Goal: Information Seeking & Learning: Learn about a topic

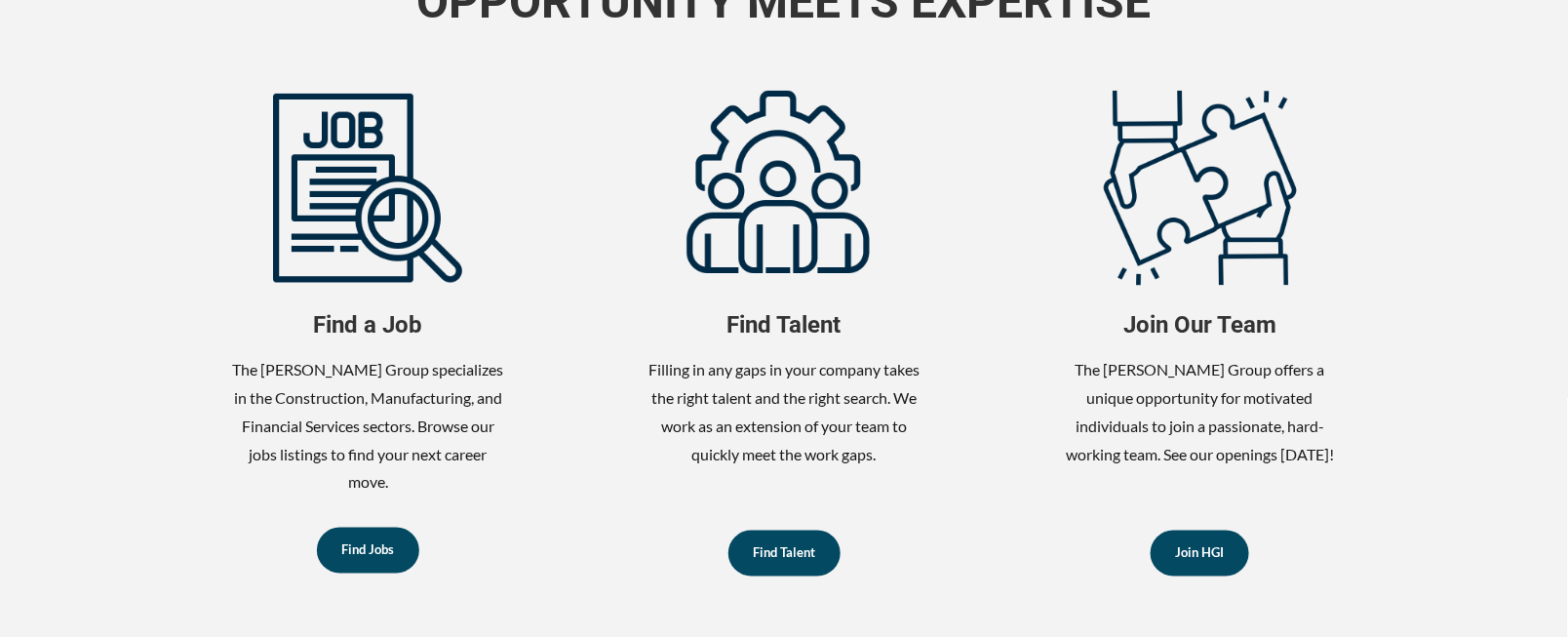
scroll to position [845, 0]
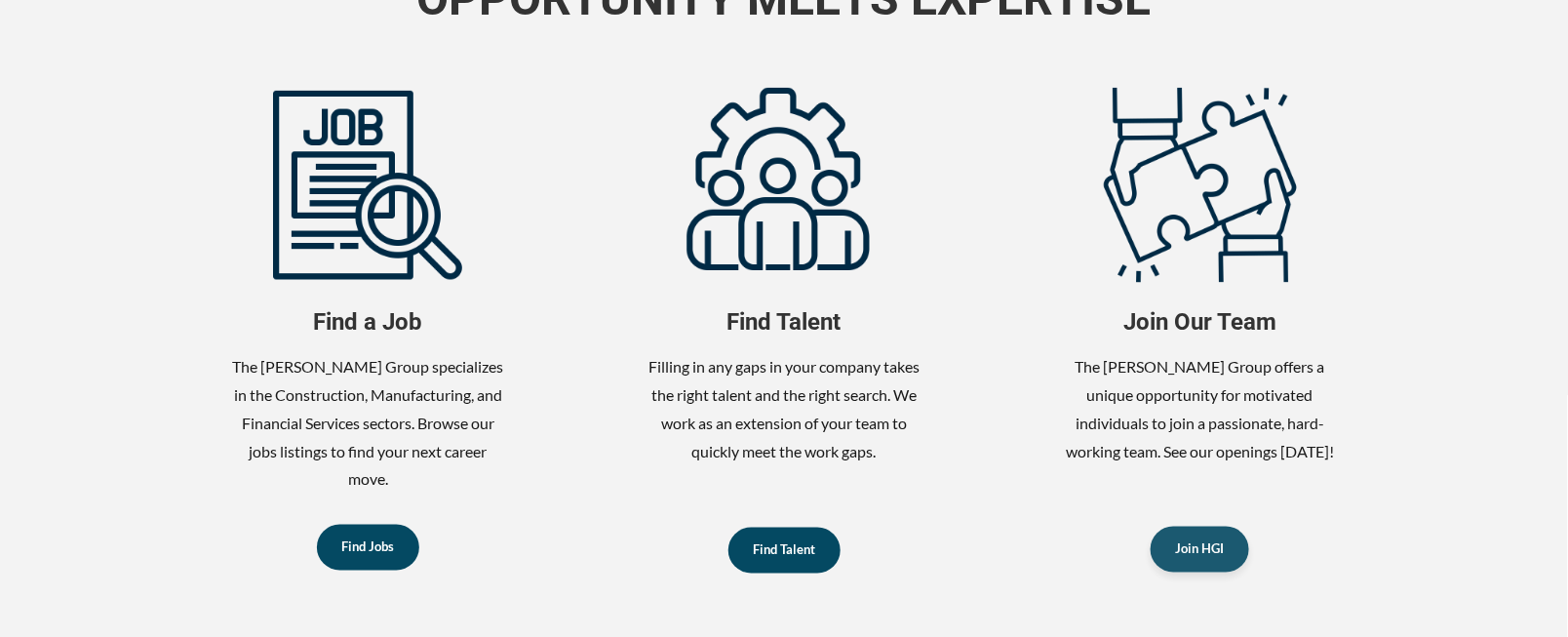
click at [1219, 549] on span "Join HGI" at bounding box center [1201, 549] width 49 height 13
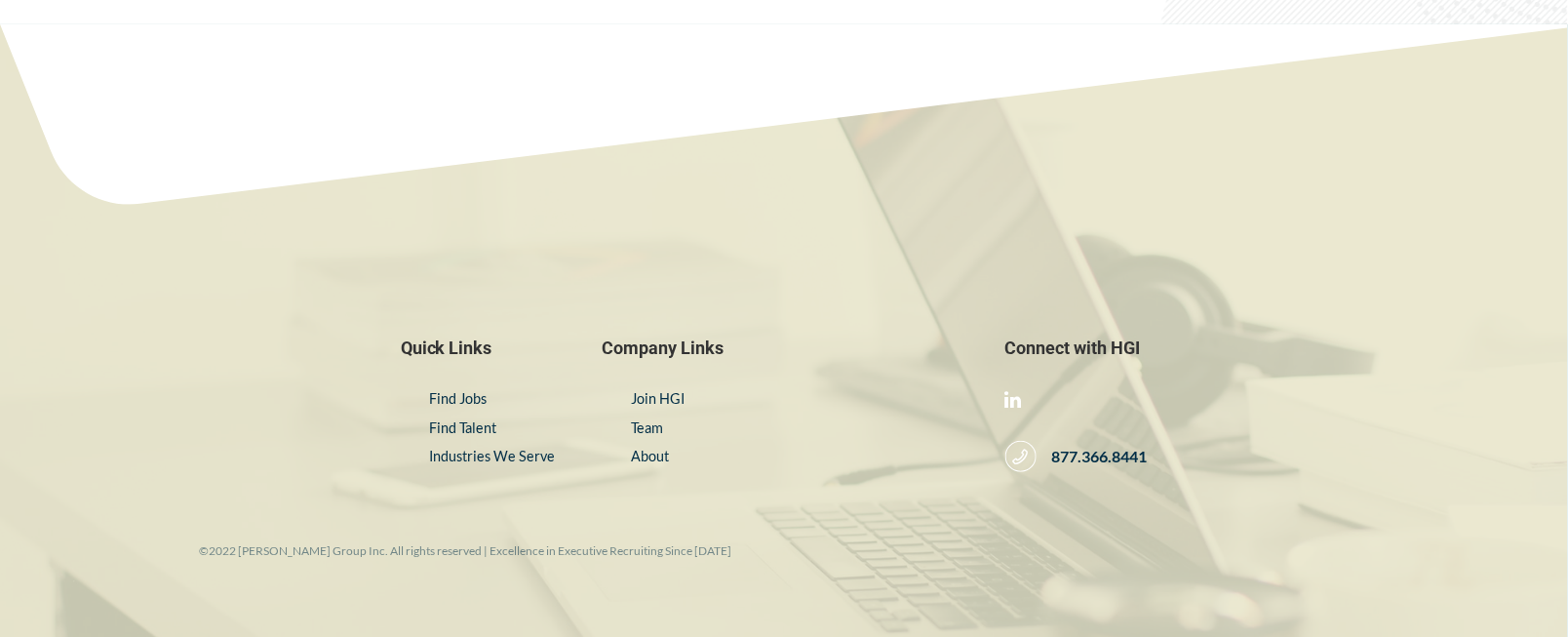
scroll to position [8424, 0]
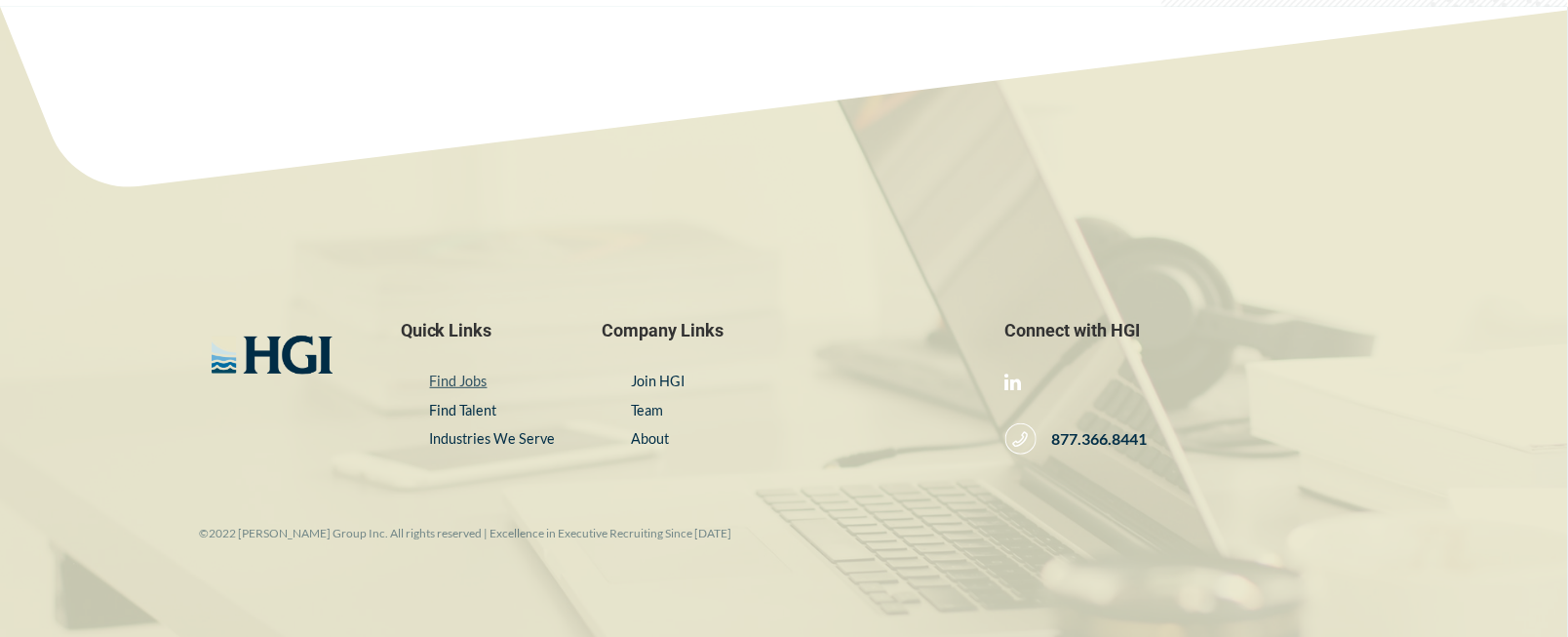
click at [462, 372] on link "Find Jobs" at bounding box center [458, 380] width 58 height 17
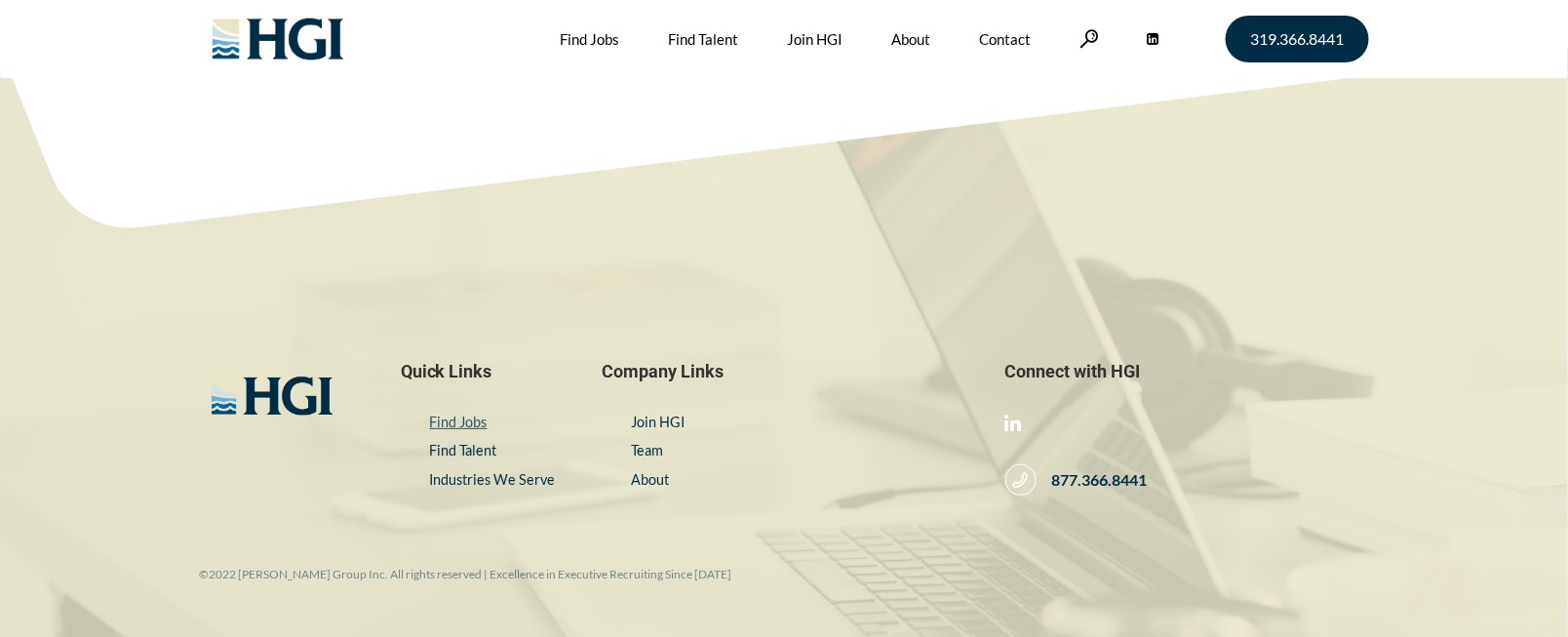
click at [443, 424] on link "Find Jobs" at bounding box center [458, 421] width 58 height 17
click at [595, 41] on link "Find Jobs" at bounding box center [590, 39] width 60 height 78
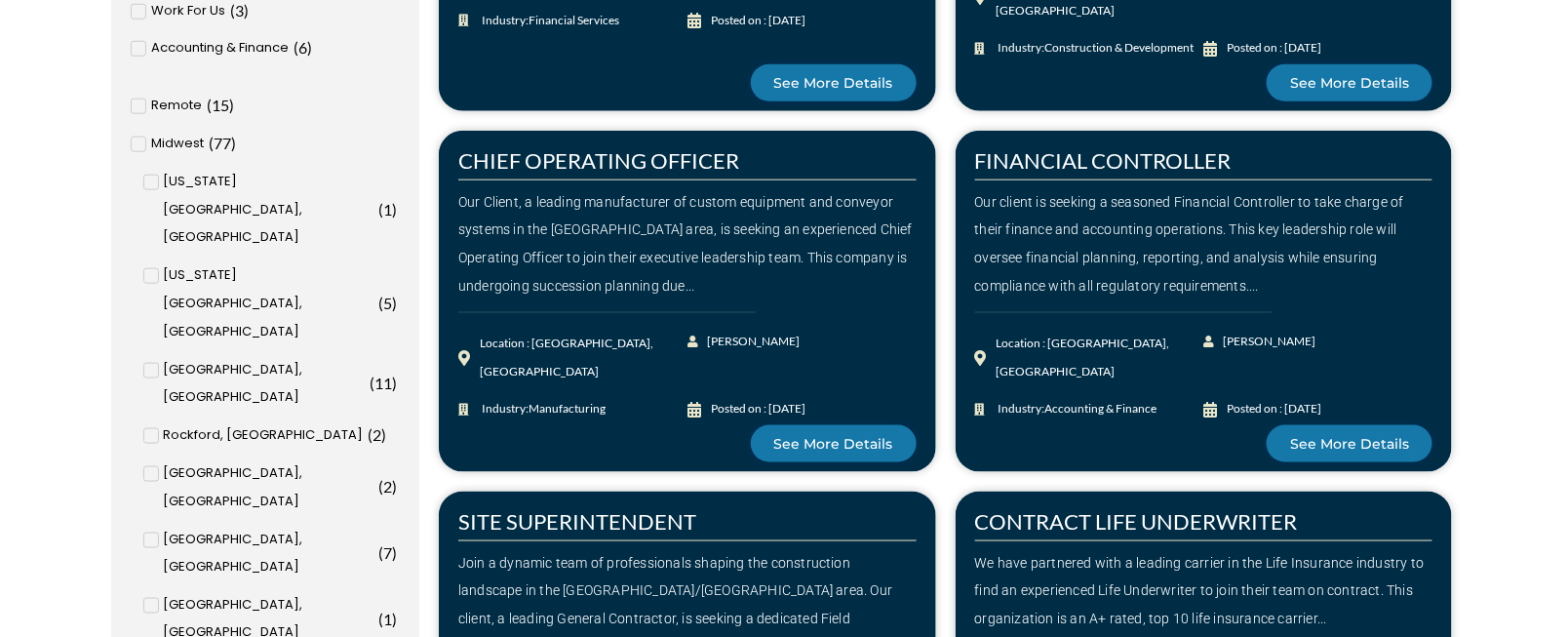
scroll to position [683, 0]
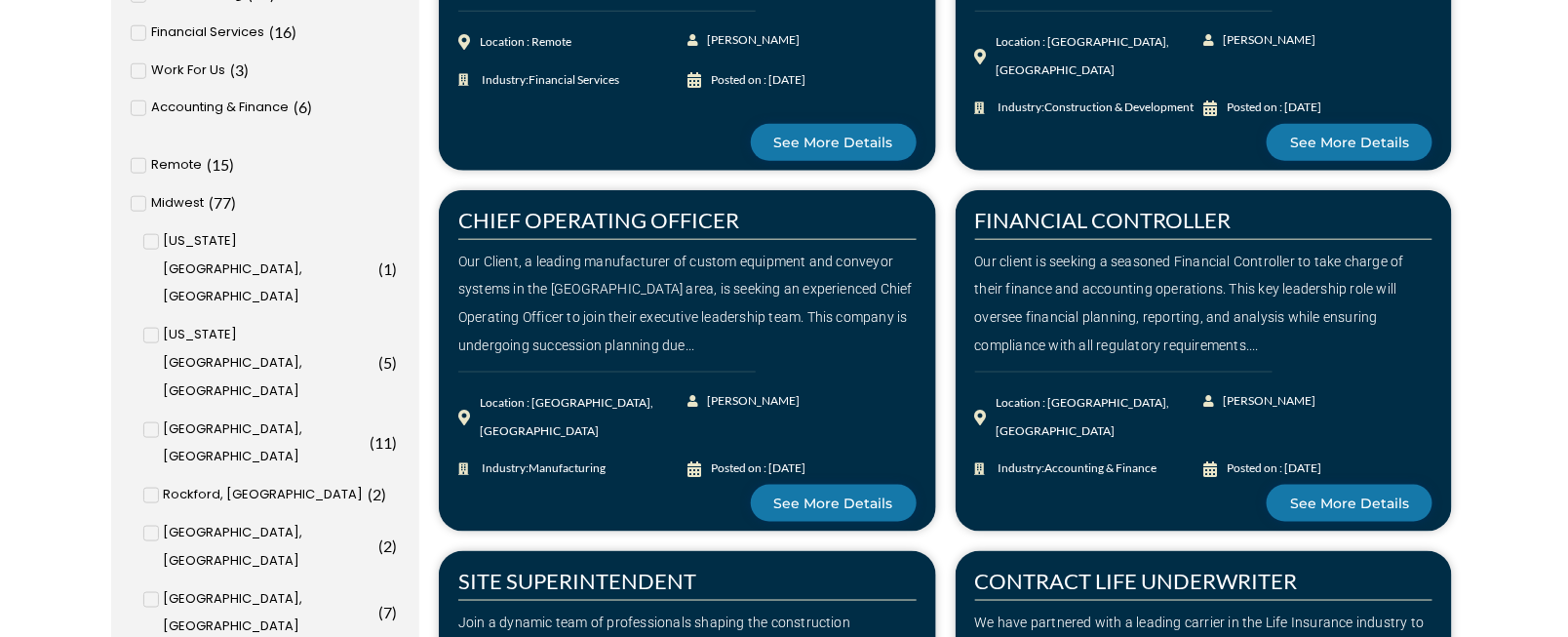
click at [134, 161] on span at bounding box center [139, 166] width 16 height 16
click at [0, 0] on input "Remote ( 15 )" at bounding box center [0, 0] width 0 height 0
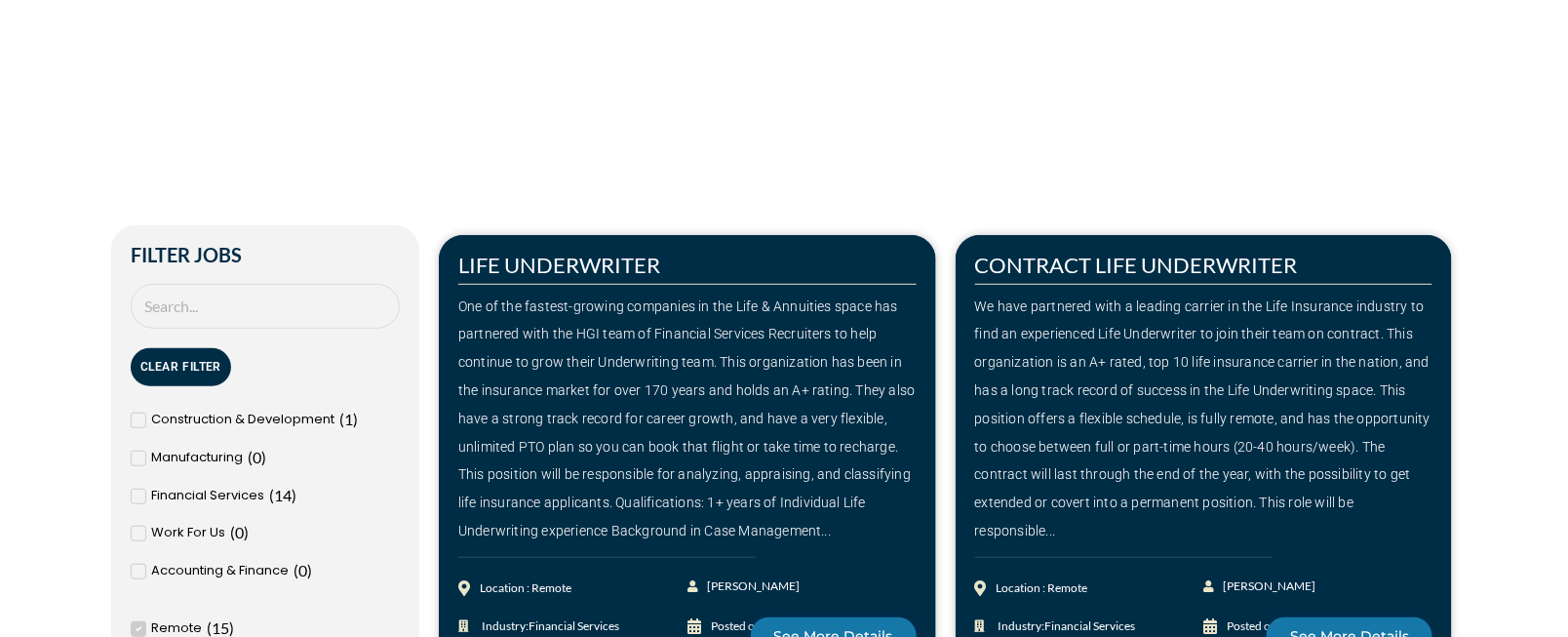
scroll to position [446, 0]
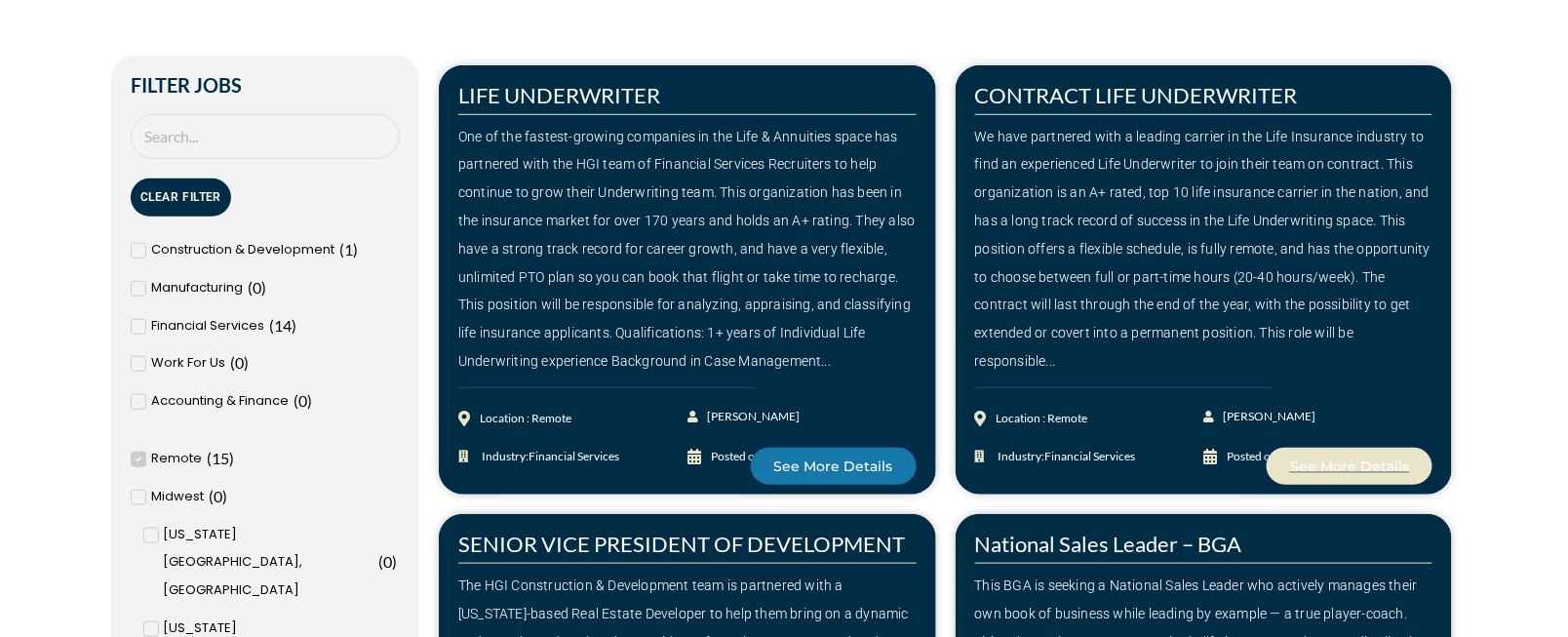
click at [1339, 452] on link "See More Details" at bounding box center [1350, 466] width 166 height 37
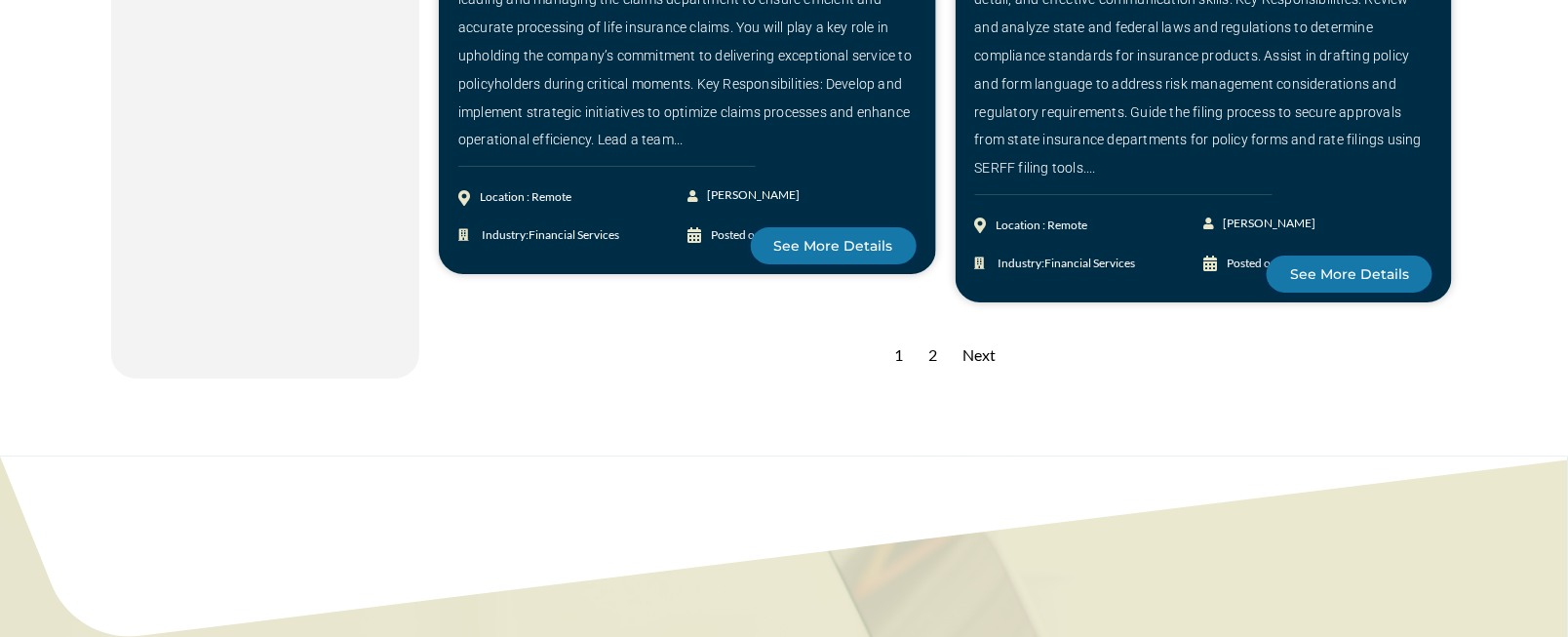
scroll to position [2691, 0]
click at [971, 331] on div "Next" at bounding box center [980, 355] width 53 height 48
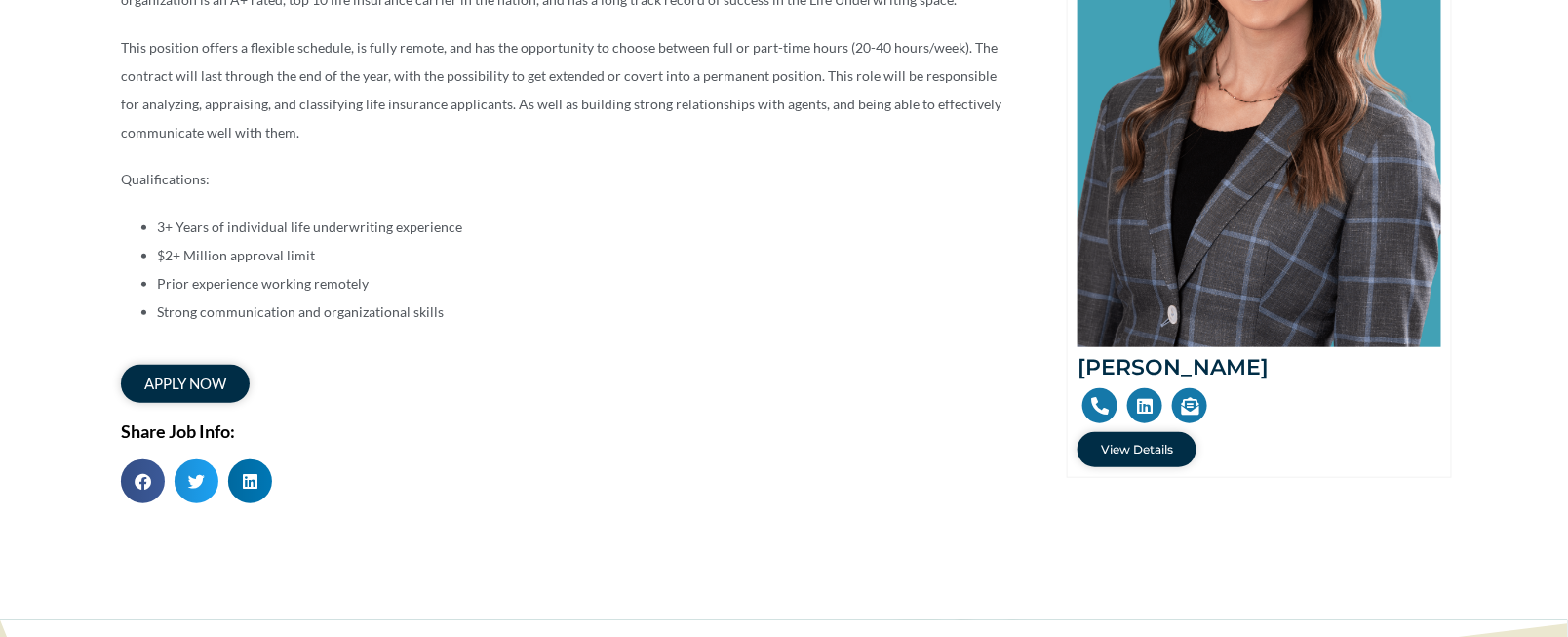
scroll to position [488, 0]
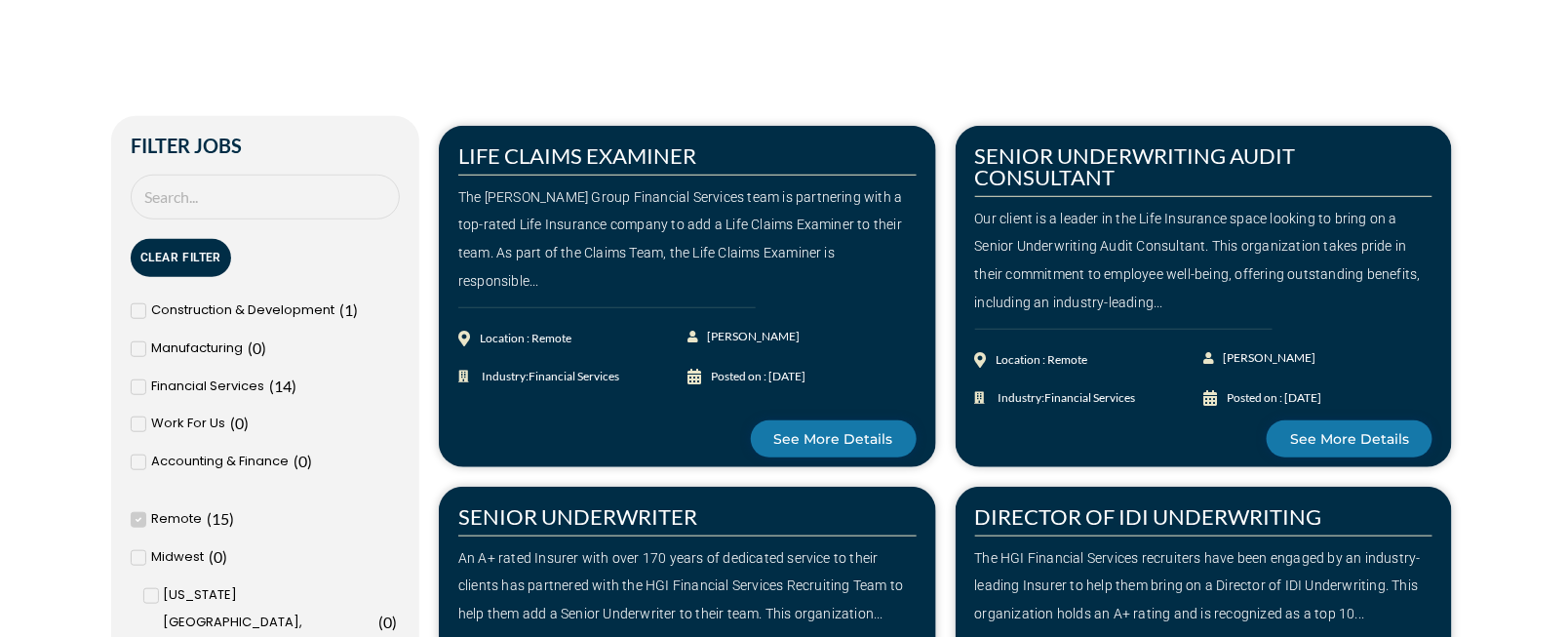
scroll to position [390, 0]
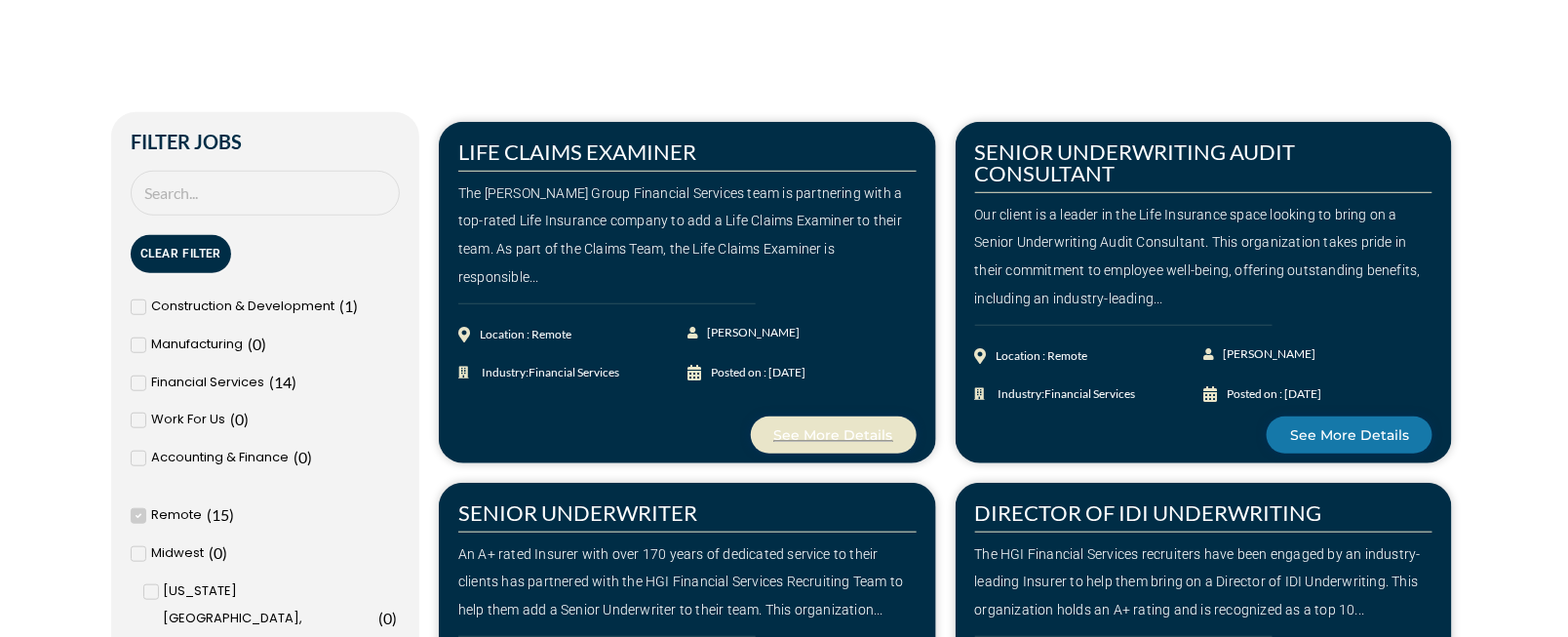
click at [808, 441] on span "See More Details" at bounding box center [834, 435] width 119 height 14
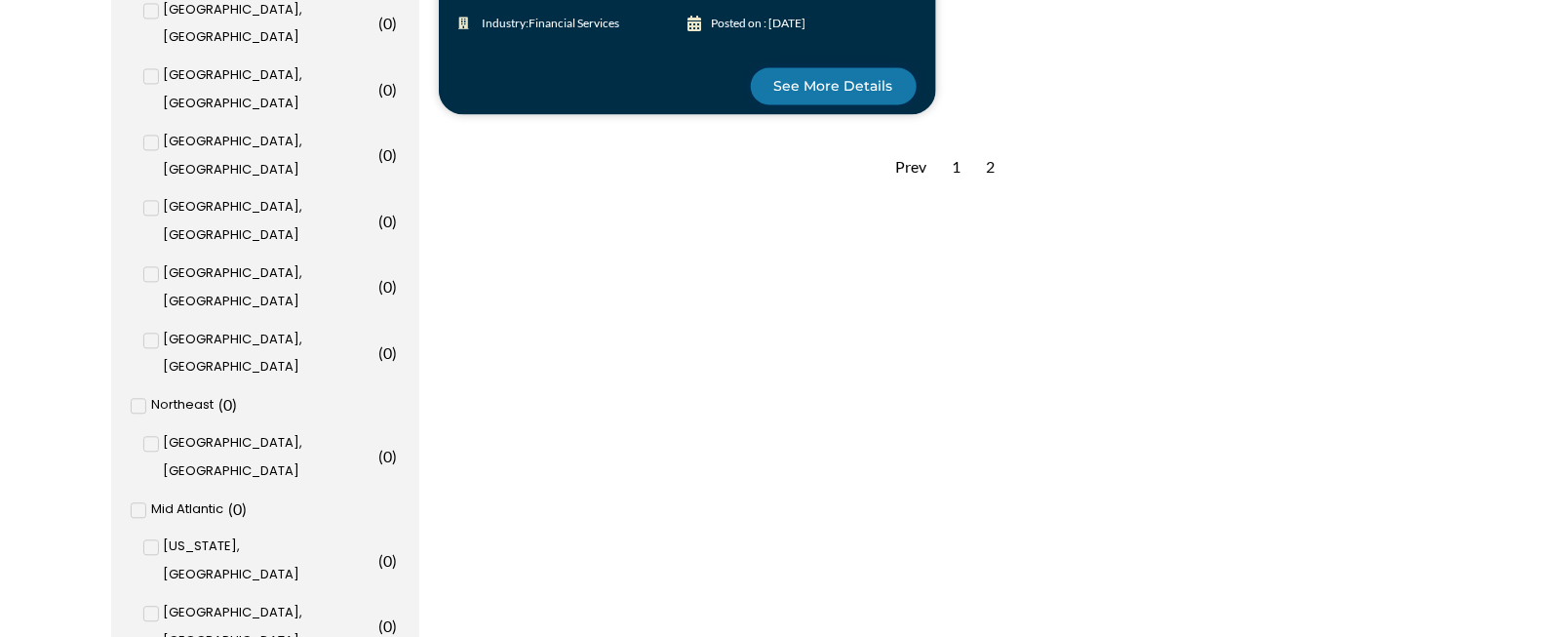
scroll to position [1464, 0]
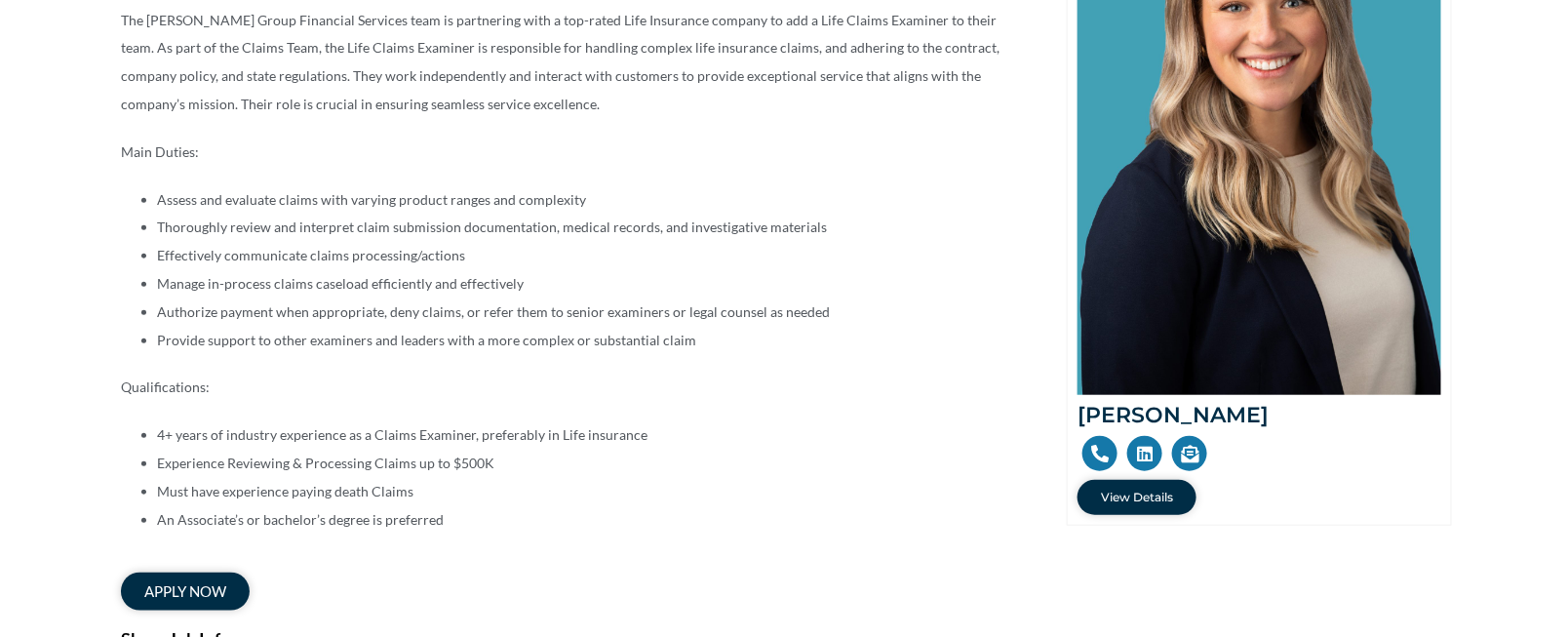
scroll to position [488, 0]
